Goal: Find specific page/section: Find specific page/section

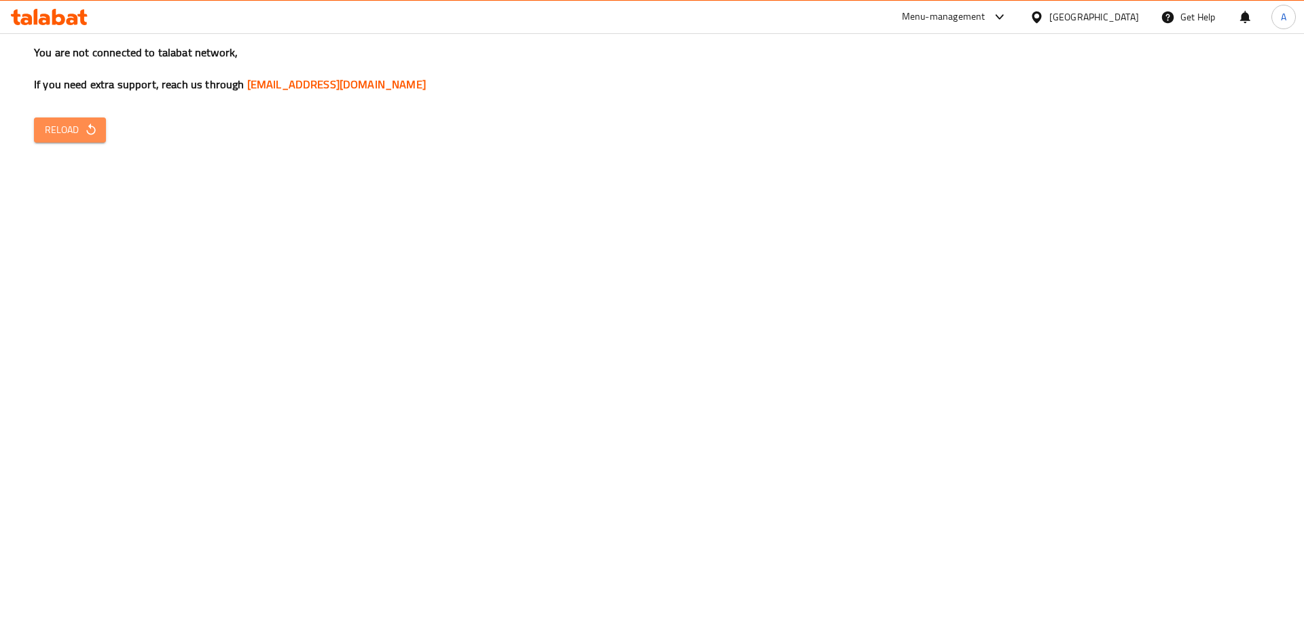
click at [82, 131] on span "Reload" at bounding box center [70, 130] width 50 height 17
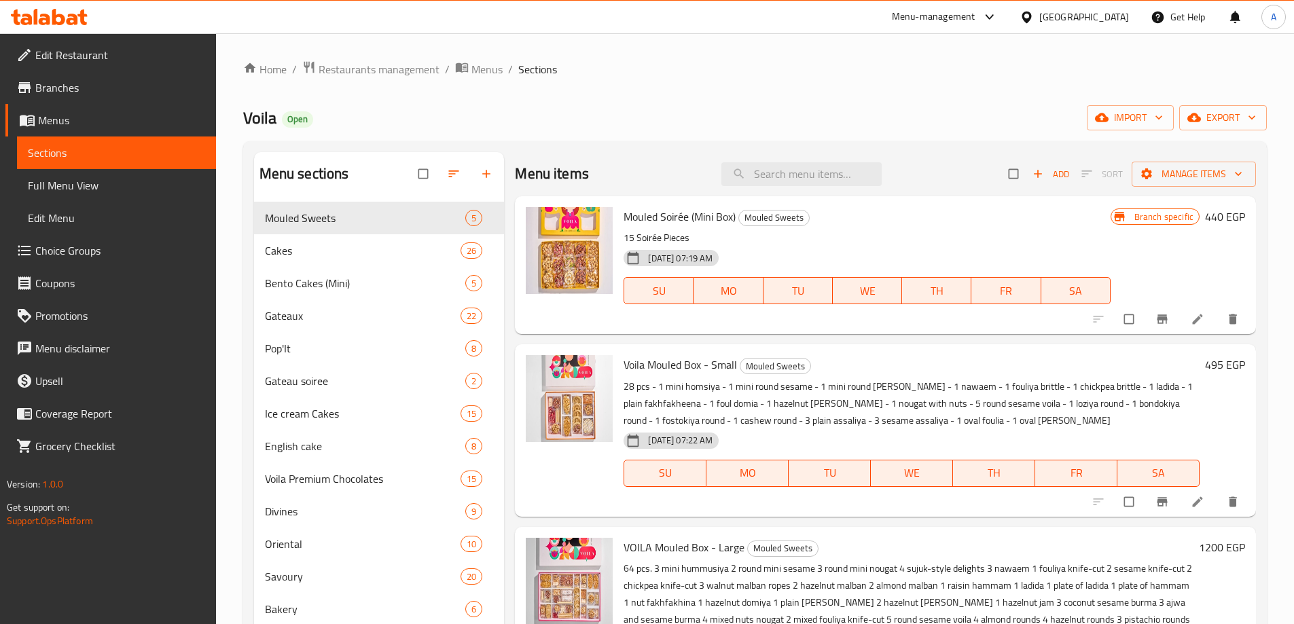
click at [55, 16] on icon at bounding box center [58, 17] width 13 height 16
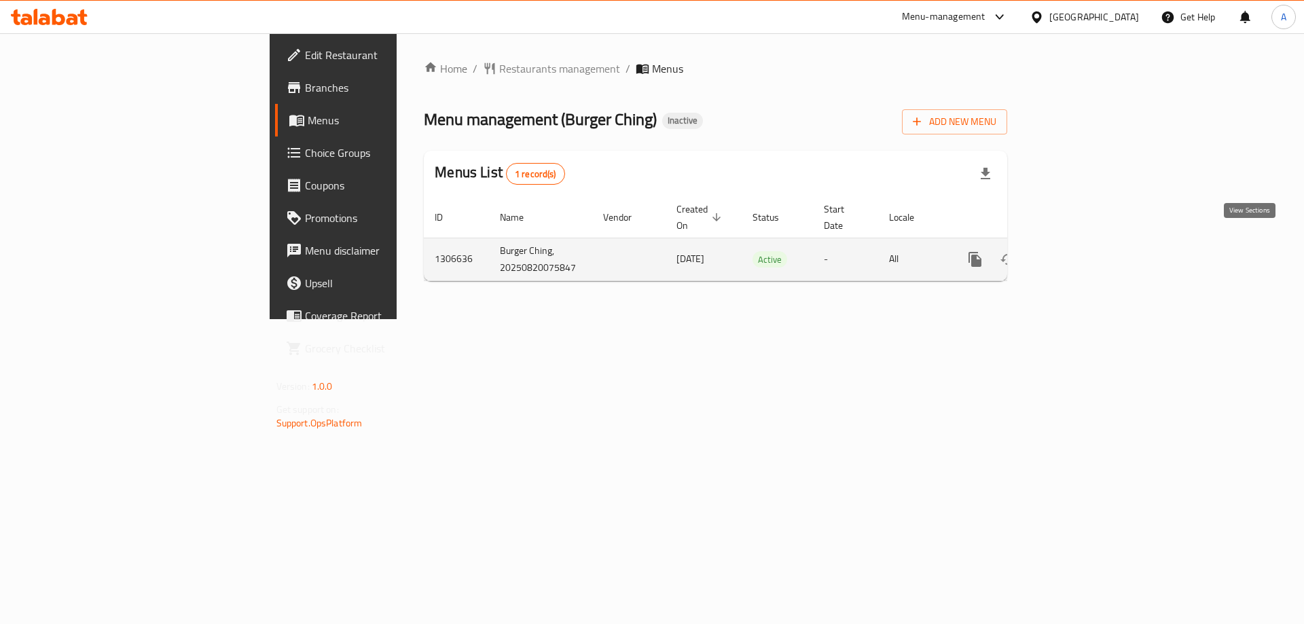
click at [1082, 251] on icon "enhanced table" at bounding box center [1073, 259] width 16 height 16
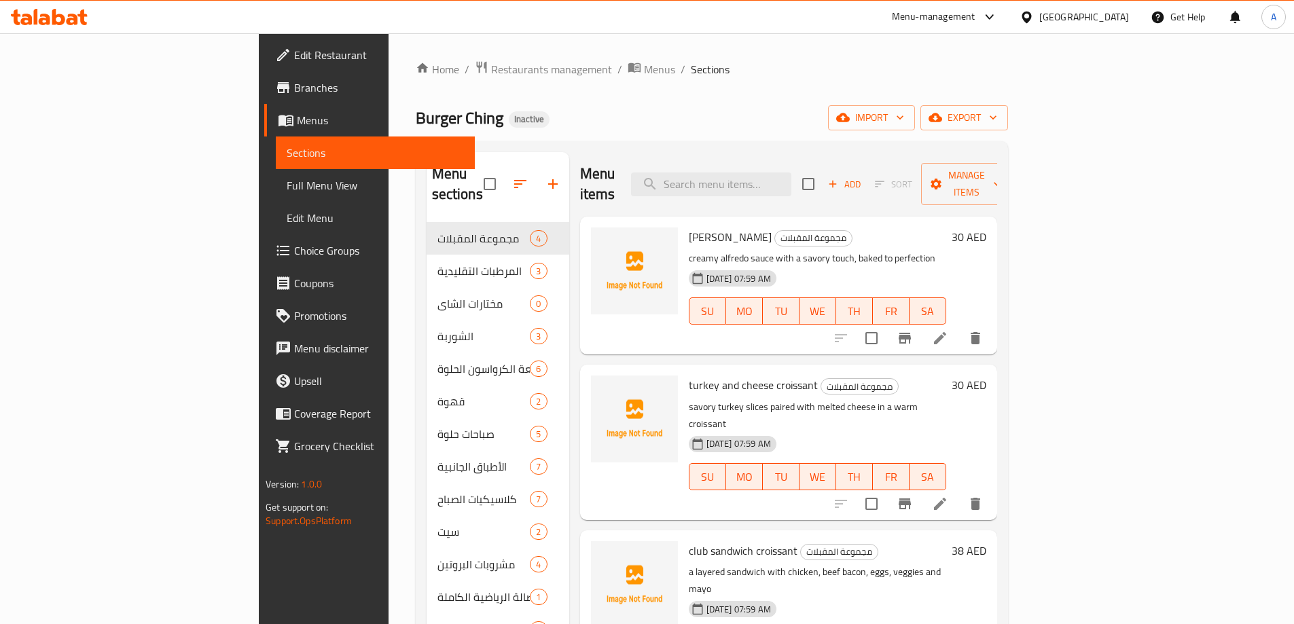
click at [297, 114] on span "Menus" at bounding box center [380, 120] width 167 height 16
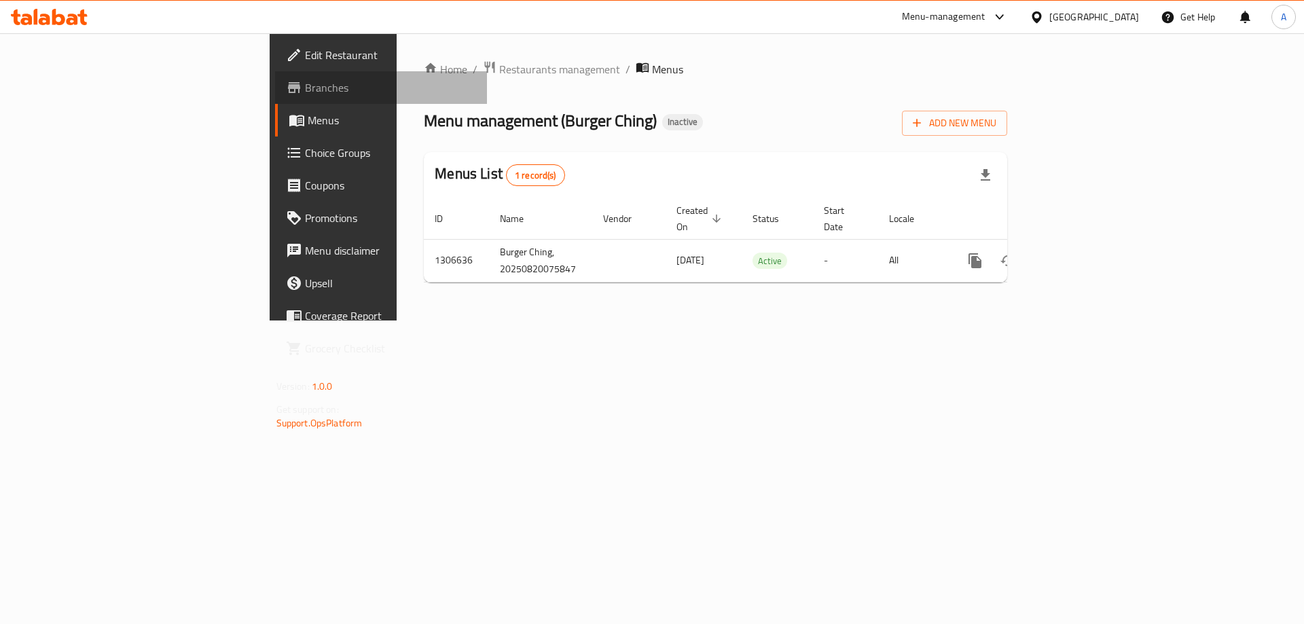
click at [305, 94] on span "Branches" at bounding box center [391, 87] width 172 height 16
